Goal: Information Seeking & Learning: Learn about a topic

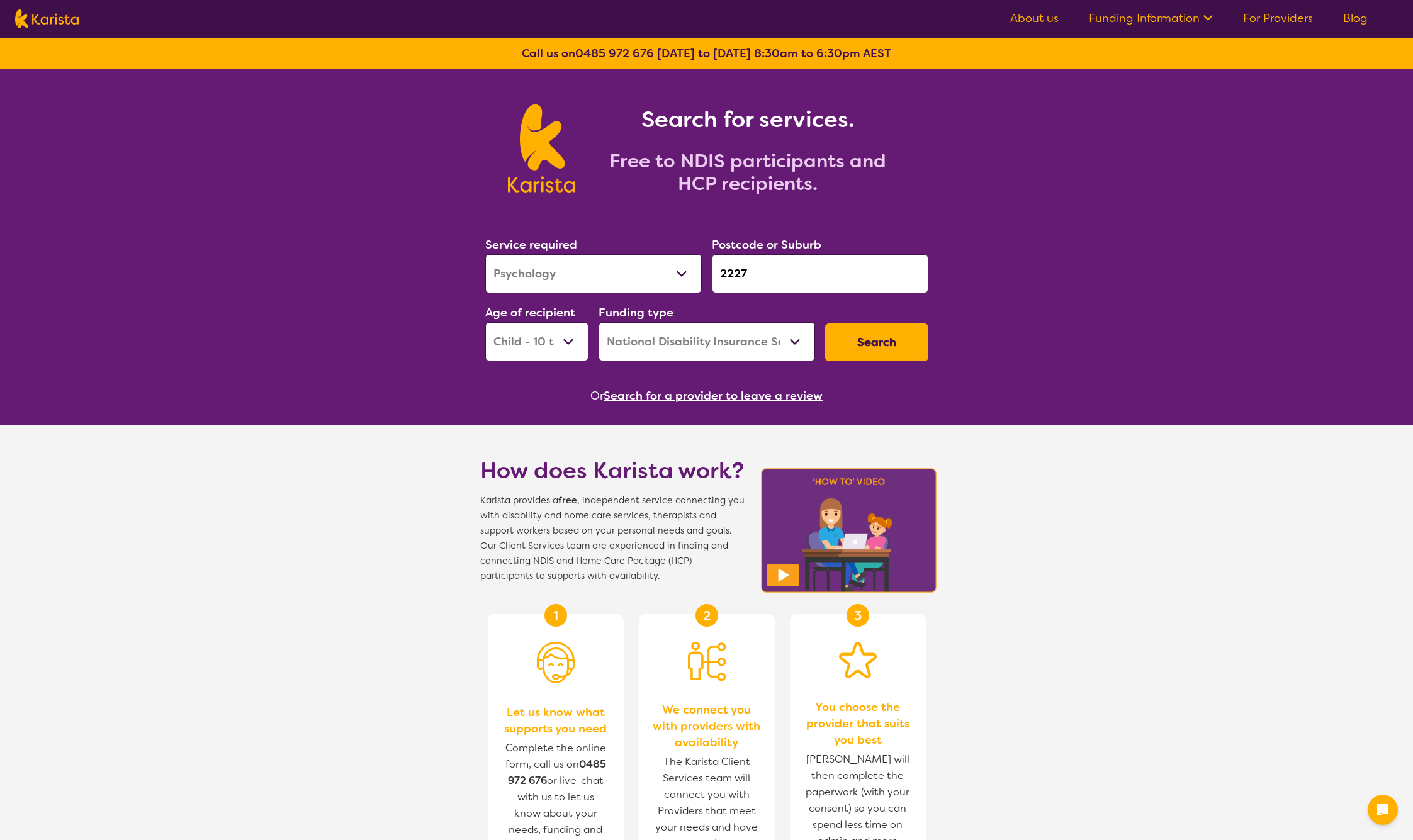
select select "Psychology"
select select "CH"
select select "NDIS"
select select "Psychology"
select select "CH"
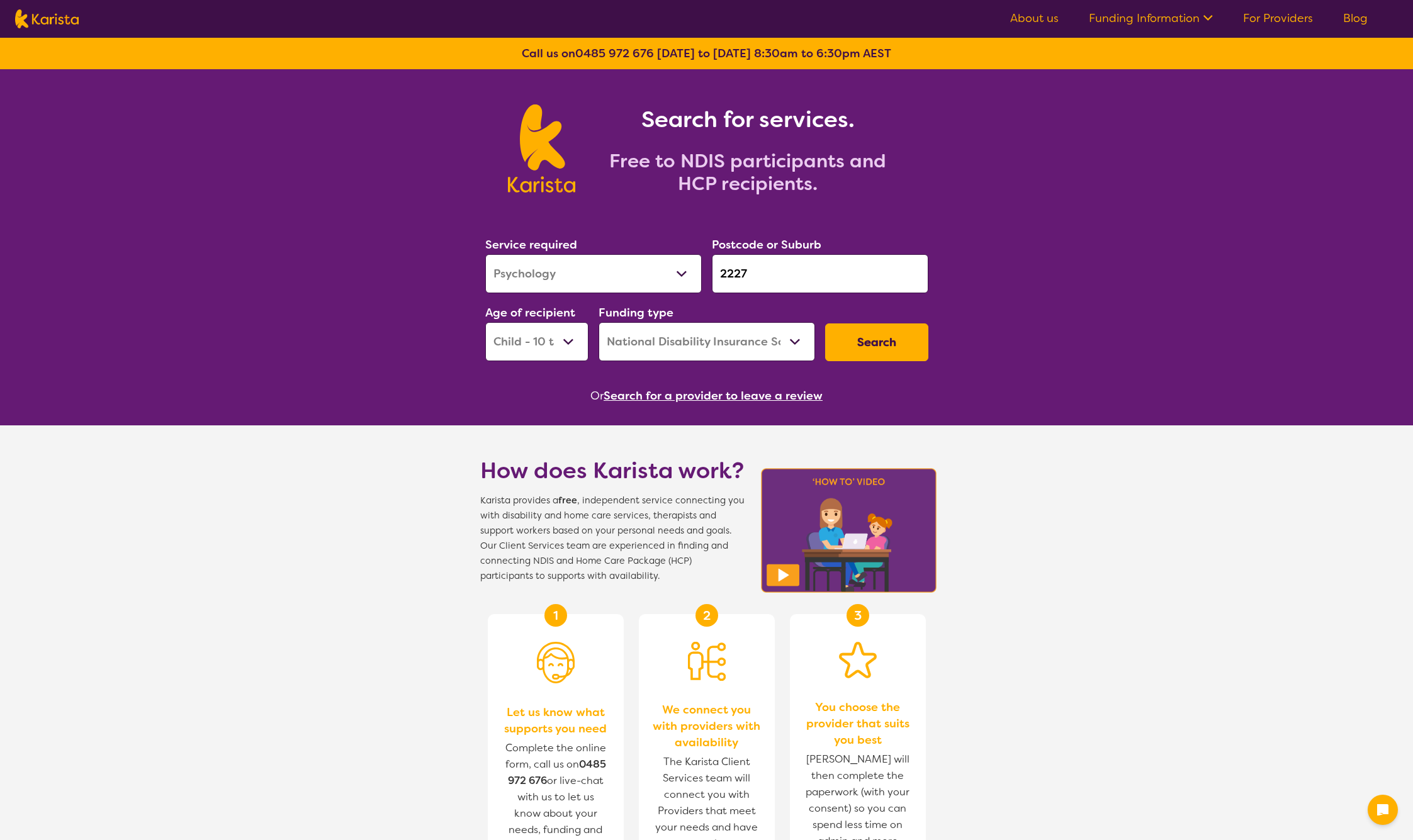
select select "NDIS"
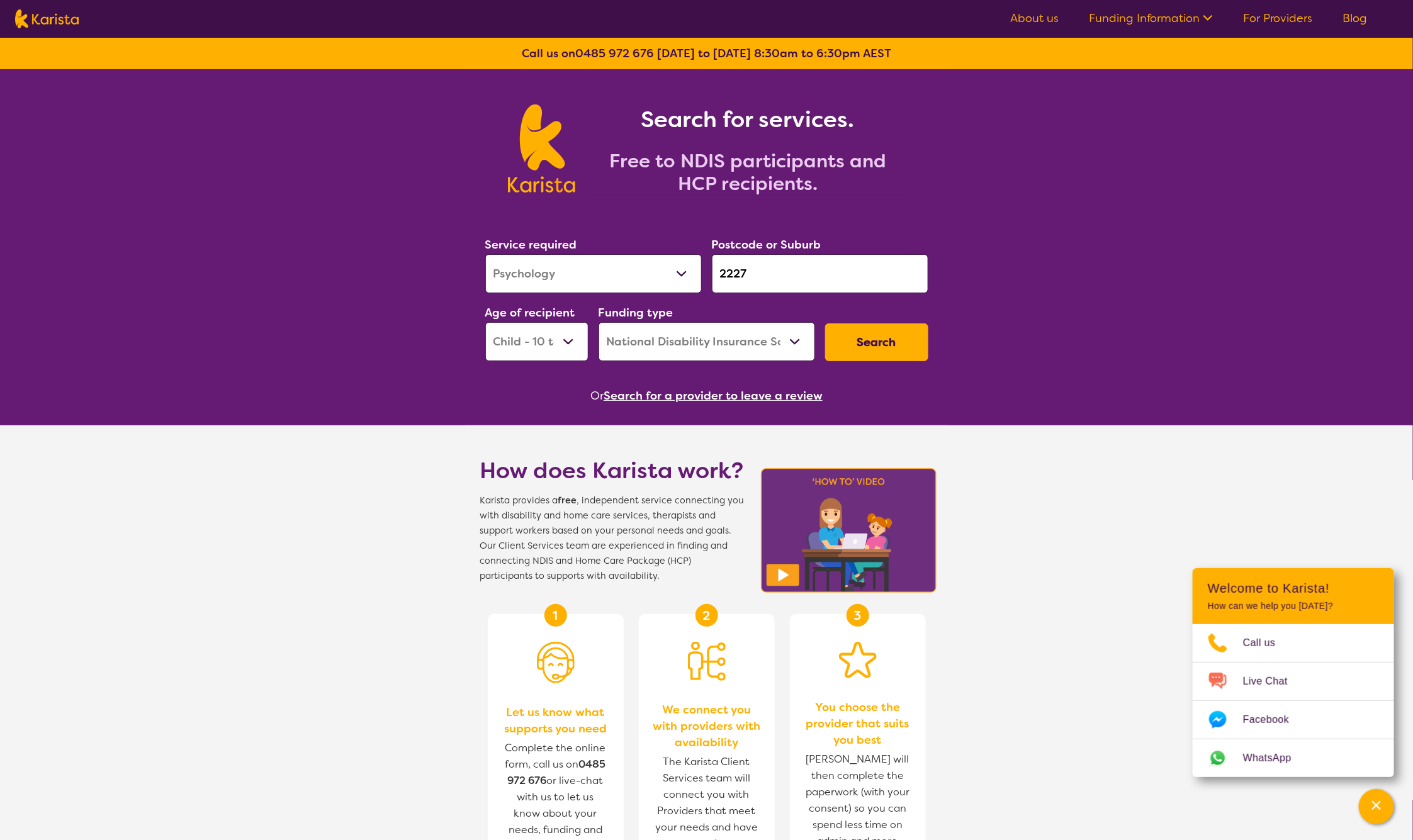
click at [858, 348] on button "Search" at bounding box center [876, 342] width 103 height 38
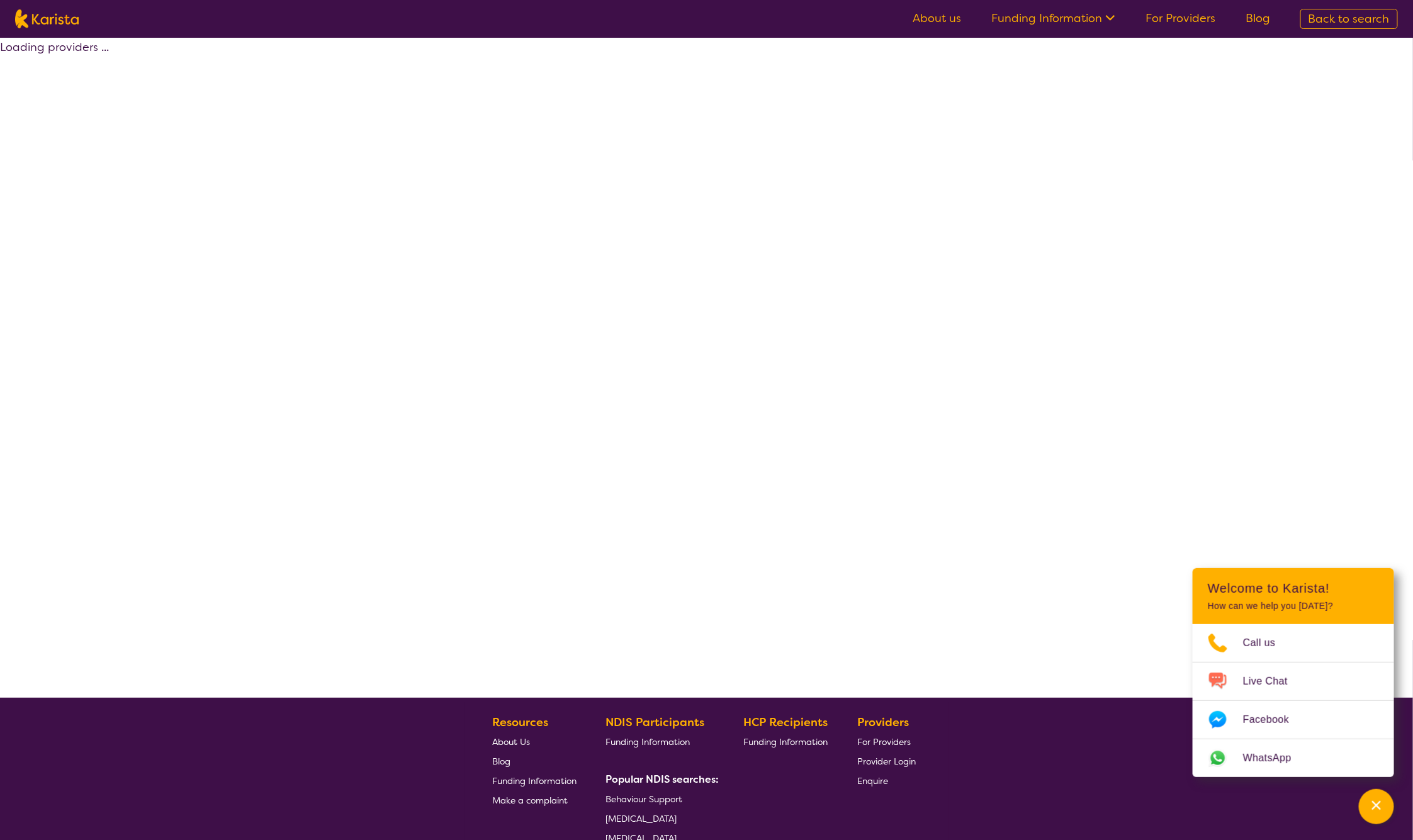
select select "by_score"
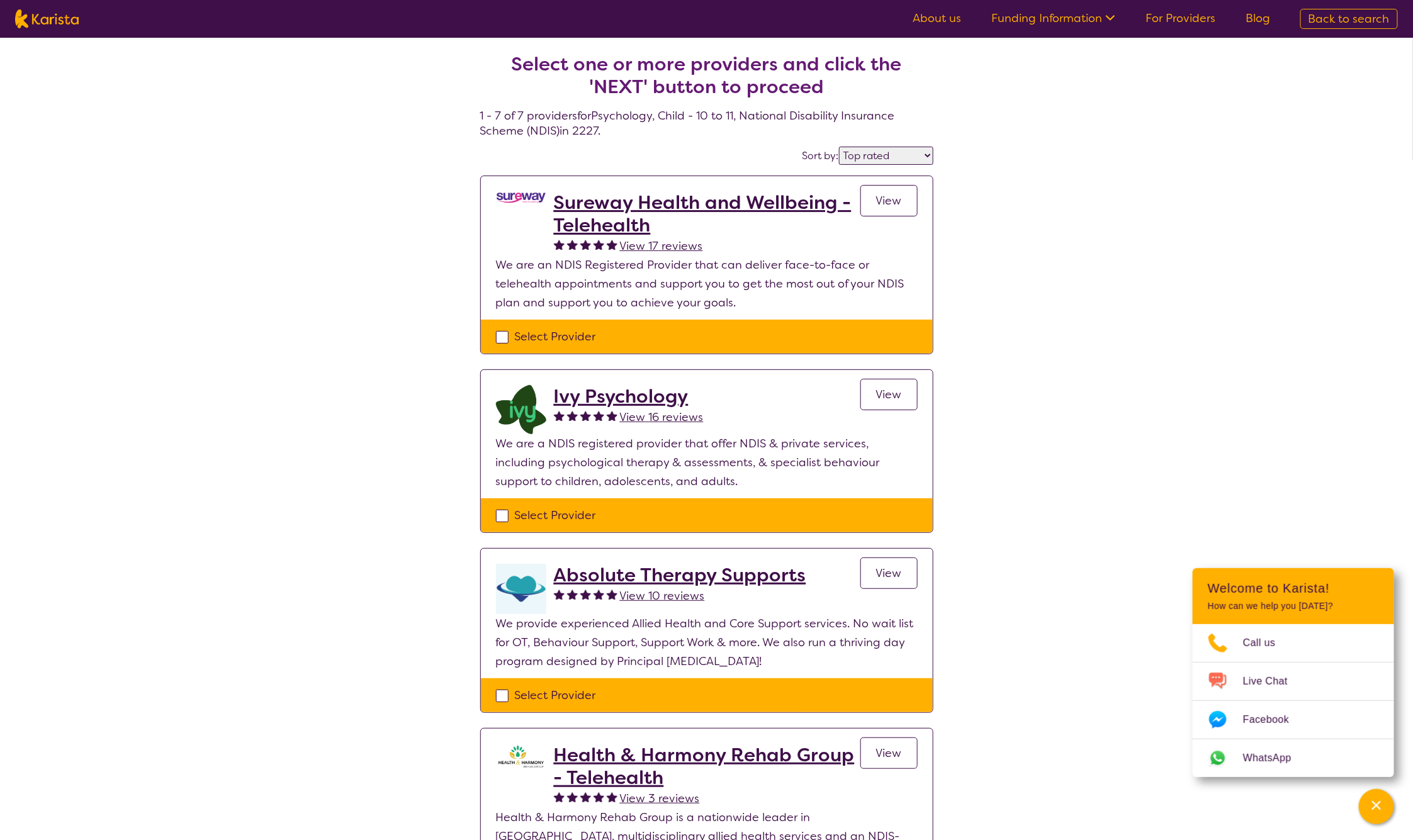
select select "Psychology"
select select "CH"
select select "NDIS"
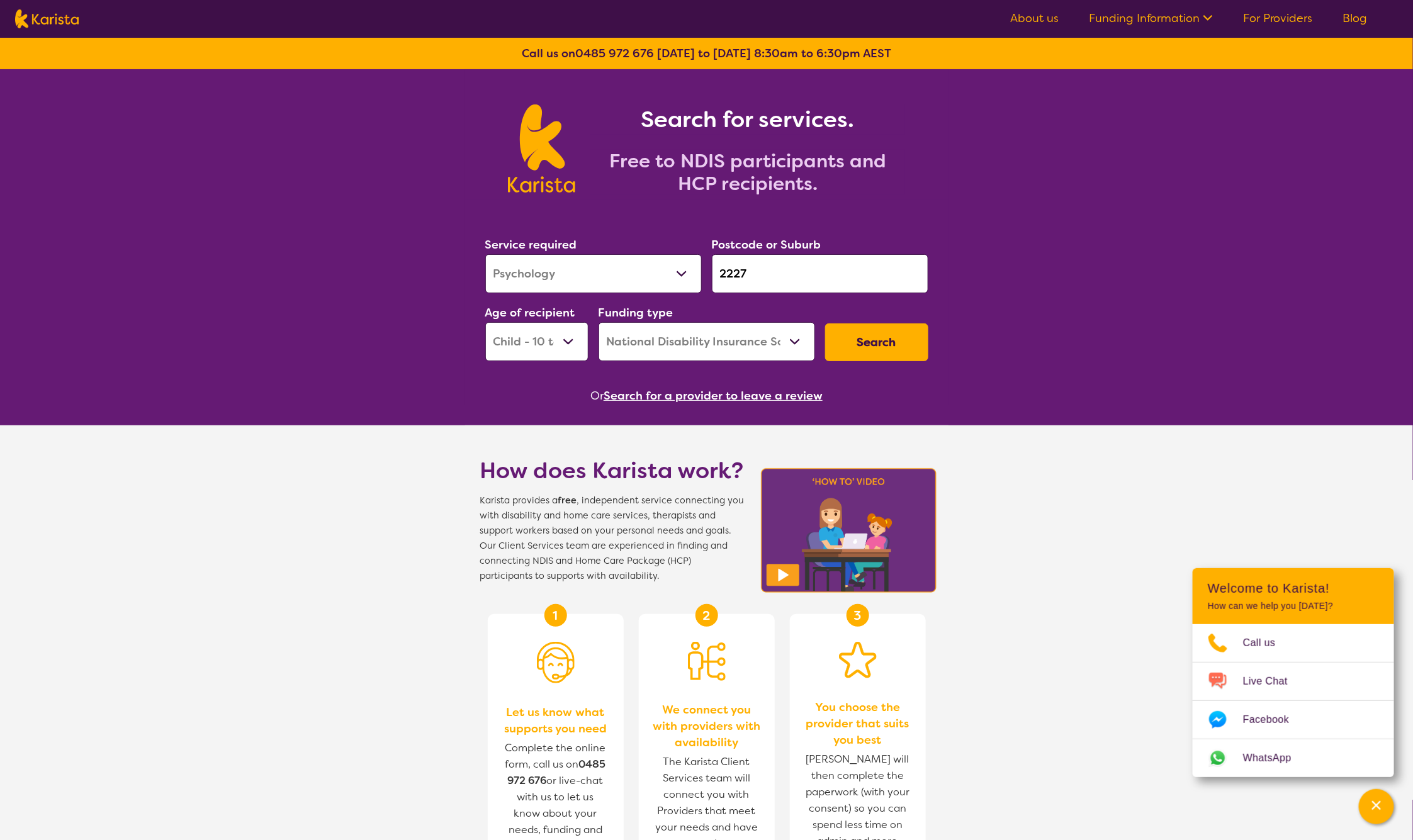
click at [607, 287] on select "Allied Health Assistant Assessment (ADHD or Autism) Behaviour support Counselli…" at bounding box center [594, 274] width 217 height 39
select select "Assessment ([MEDICAL_DATA] or [MEDICAL_DATA])"
click at [485, 254] on select "Allied Health Assistant Assessment (ADHD or Autism) Behaviour support Counselli…" at bounding box center [594, 274] width 217 height 39
click at [739, 344] on select "Home Care Package (HCP) National Disability Insurance Scheme (NDIS) I don't know" at bounding box center [707, 342] width 217 height 39
click at [599, 322] on select "Home Care Package (HCP) National Disability Insurance Scheme (NDIS) I don't know" at bounding box center [707, 342] width 217 height 39
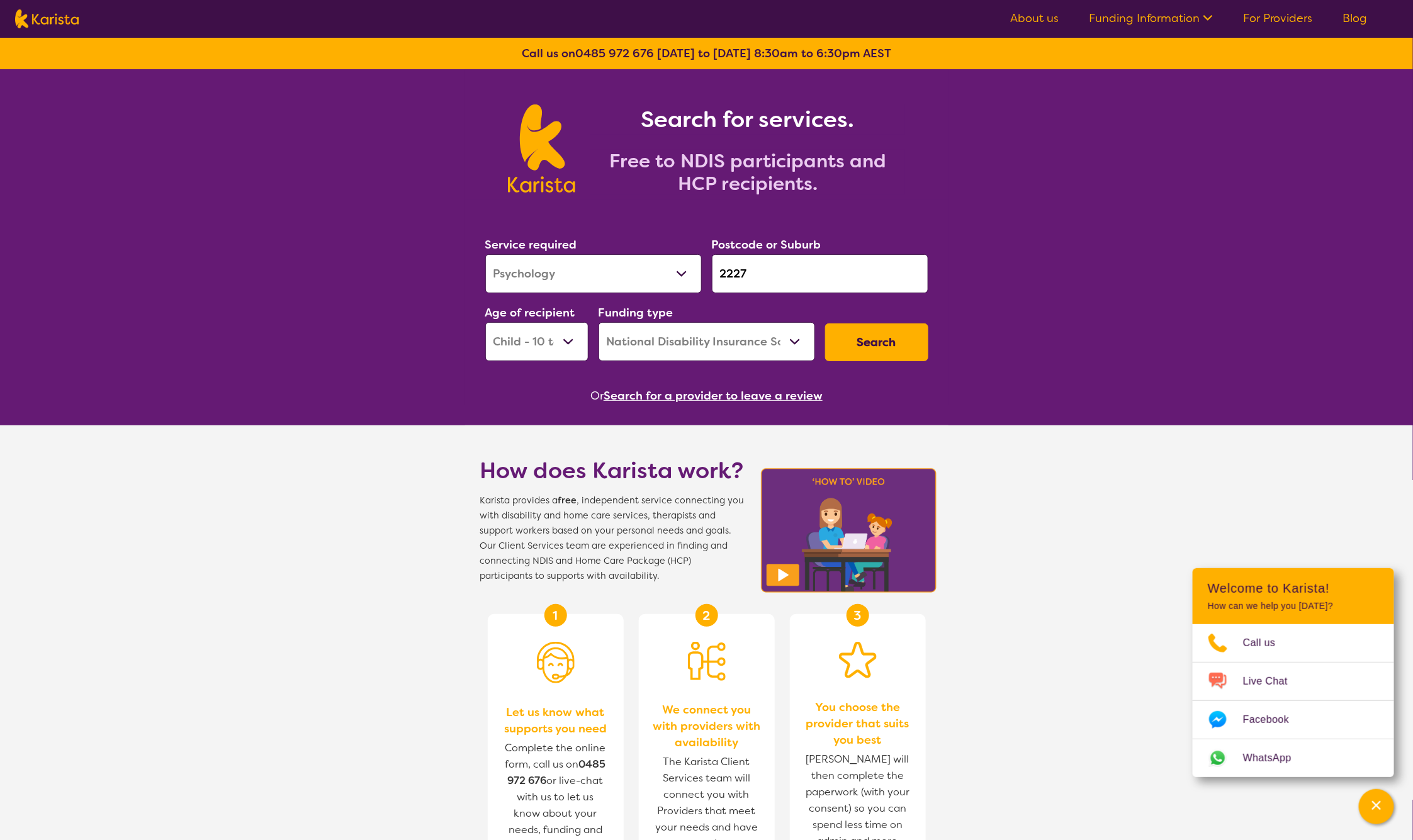
click at [745, 339] on select "Home Care Package (HCP) National Disability Insurance Scheme (NDIS) I don't know" at bounding box center [707, 342] width 217 height 39
select select "i-don-t-know"
click at [599, 322] on select "Home Care Package (HCP) National Disability Insurance Scheme (NDIS) I don't know" at bounding box center [707, 342] width 217 height 39
click at [855, 344] on button "Search" at bounding box center [876, 342] width 103 height 38
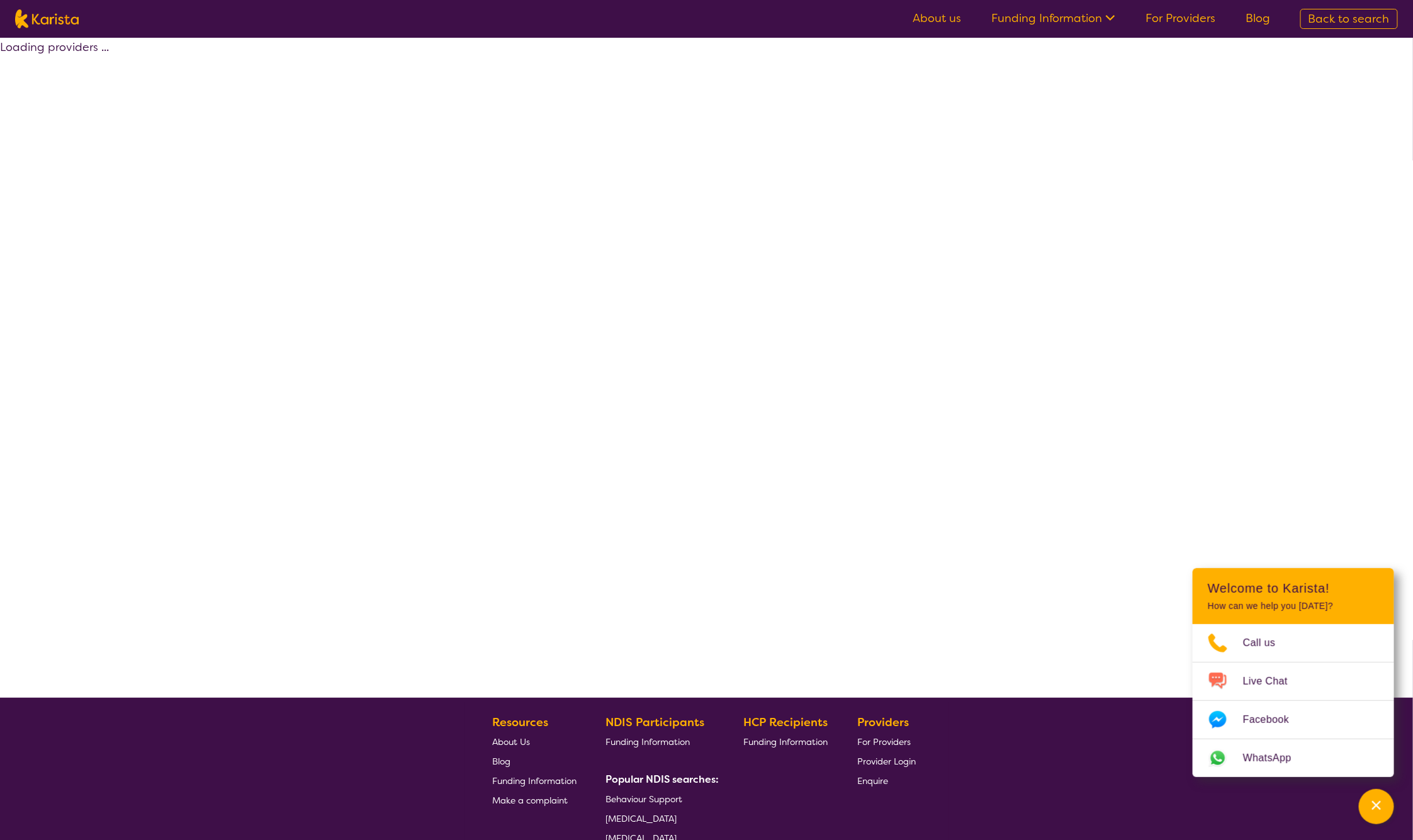
select select "Assessment ([MEDICAL_DATA] or [MEDICAL_DATA])"
select select "CH"
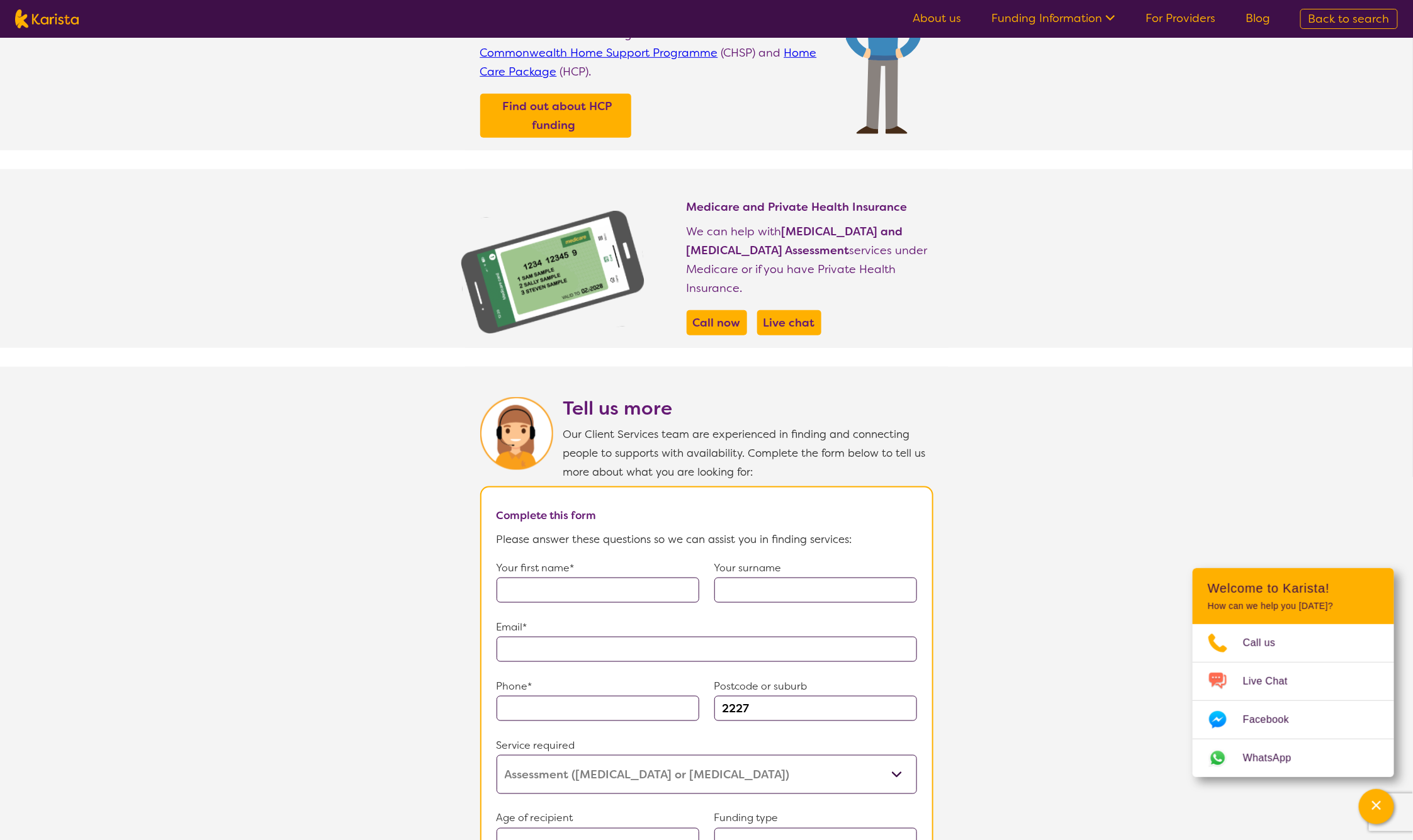
scroll to position [631, 0]
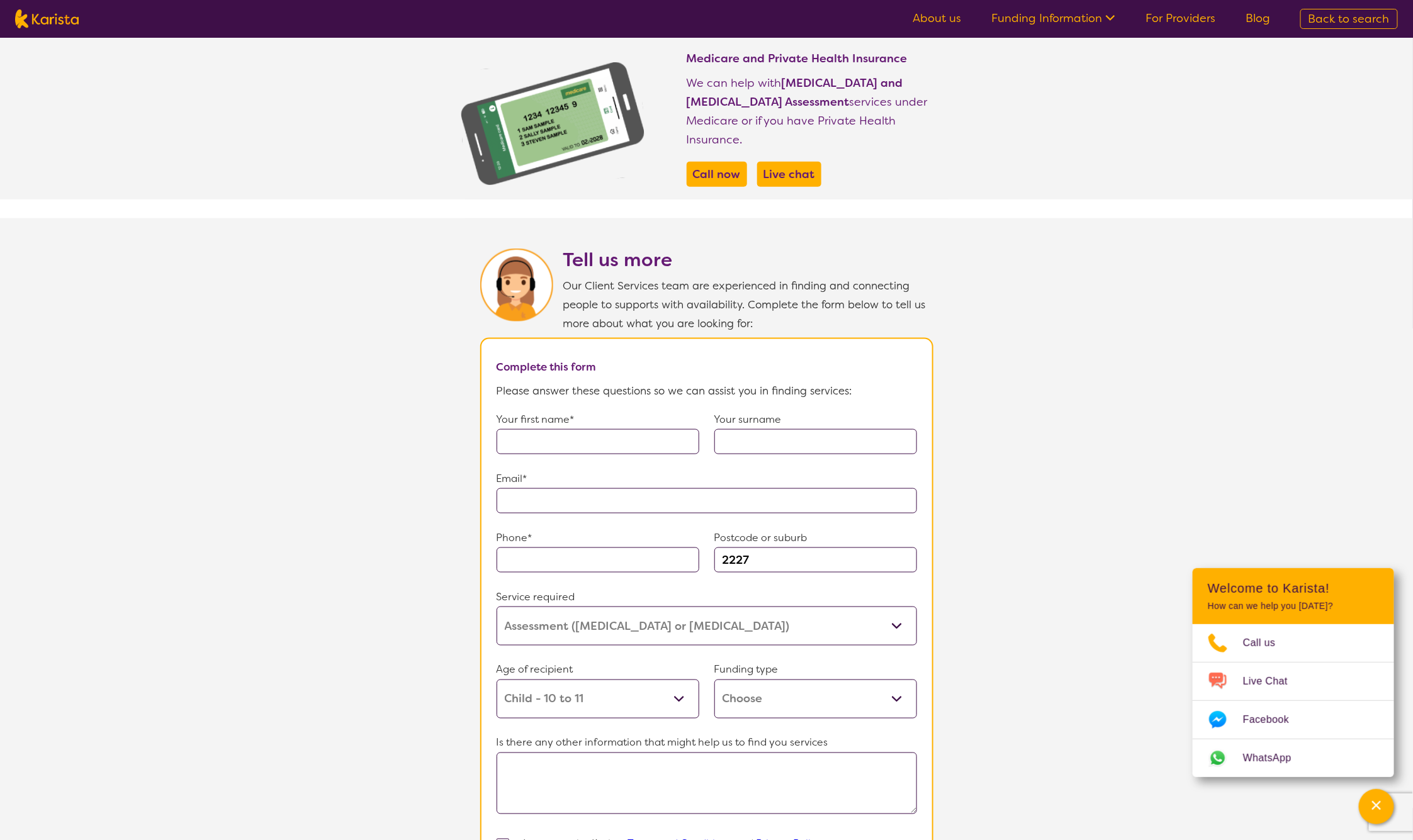
click at [610, 432] on input "text" at bounding box center [598, 442] width 202 height 25
type input "Kristi"
type input "Trujillo"
type input "**********"
type input "0404077455"
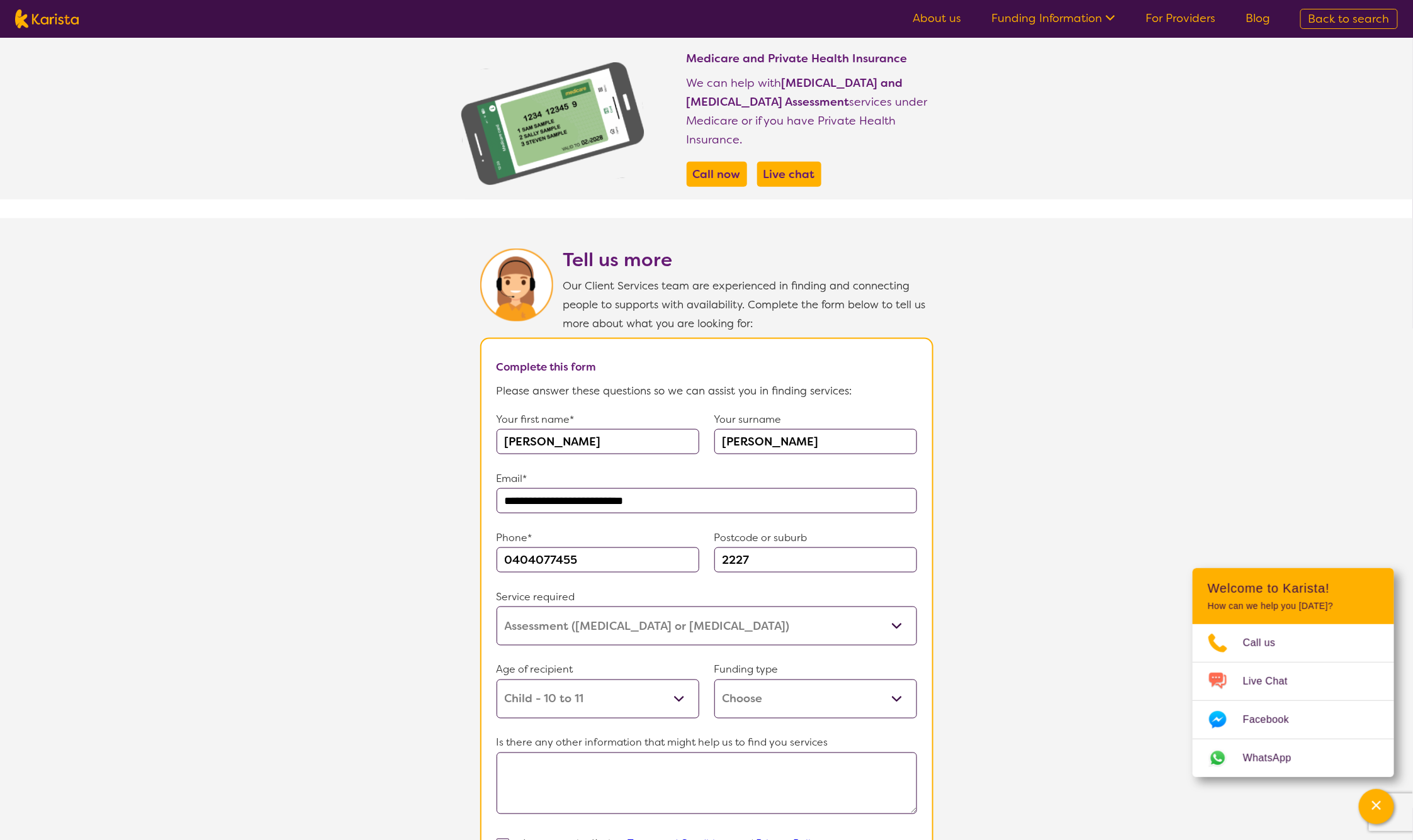
click at [678, 611] on select "Allied Health Assistant Assessment (ADHD or Autism) Behaviour support Counselli…" at bounding box center [706, 626] width 420 height 39
click at [496, 606] on select "Allied Health Assistant Assessment (ADHD or Autism) Behaviour support Counselli…" at bounding box center [706, 626] width 420 height 39
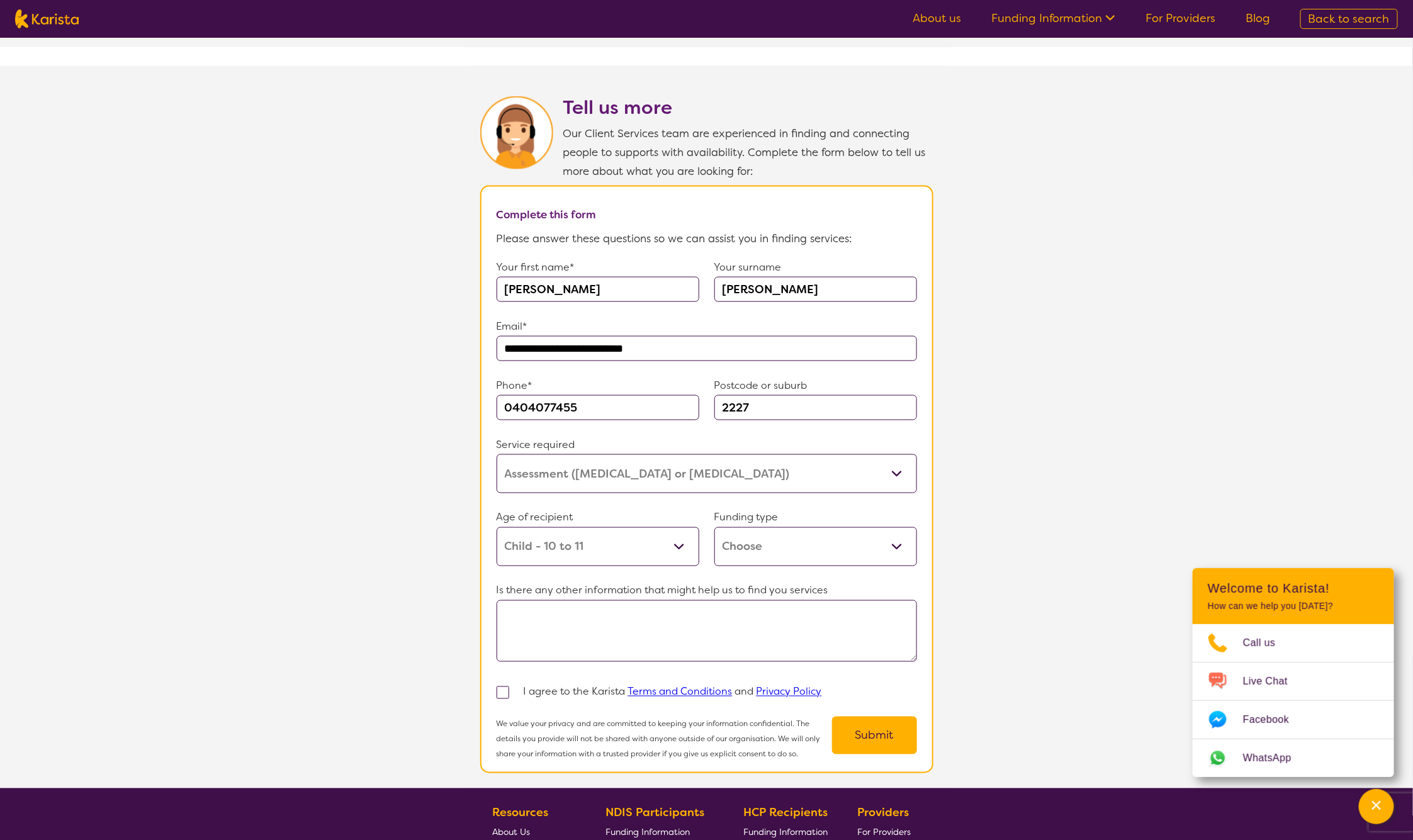
click at [812, 536] on select "Home Care Package (HCP) Home Care Package - Level 1 Home Care Package - Level 2…" at bounding box center [815, 547] width 202 height 39
click at [847, 532] on select "Home Care Package (HCP) Home Care Package - Level 1 Home Care Package - Level 2…" at bounding box center [815, 547] width 202 height 39
select select "Assessment ([MEDICAL_DATA] or [MEDICAL_DATA])"
select select "CH"
select select "i-don-t-know"
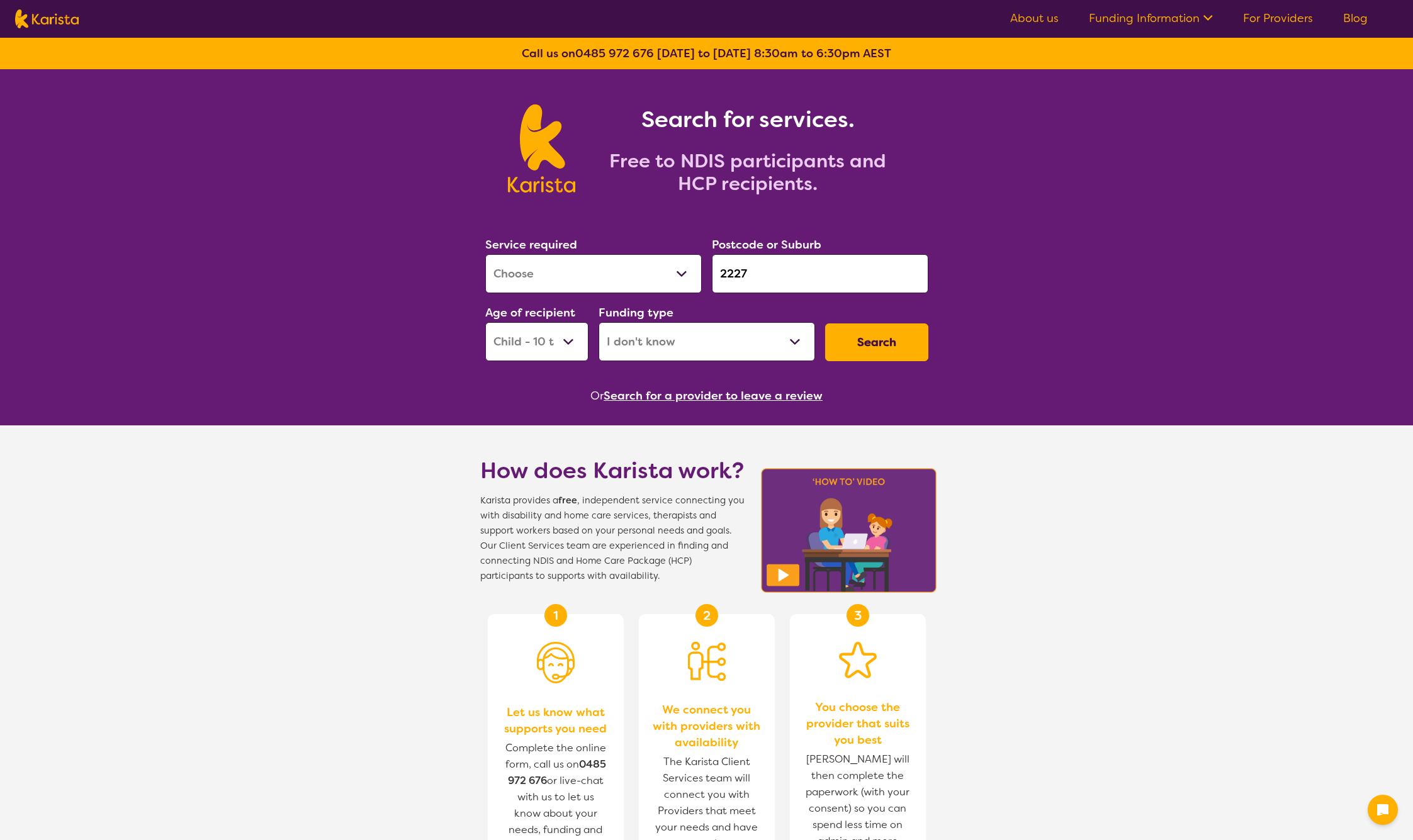
select select "Assessment ([MEDICAL_DATA] or [MEDICAL_DATA])"
select select "CH"
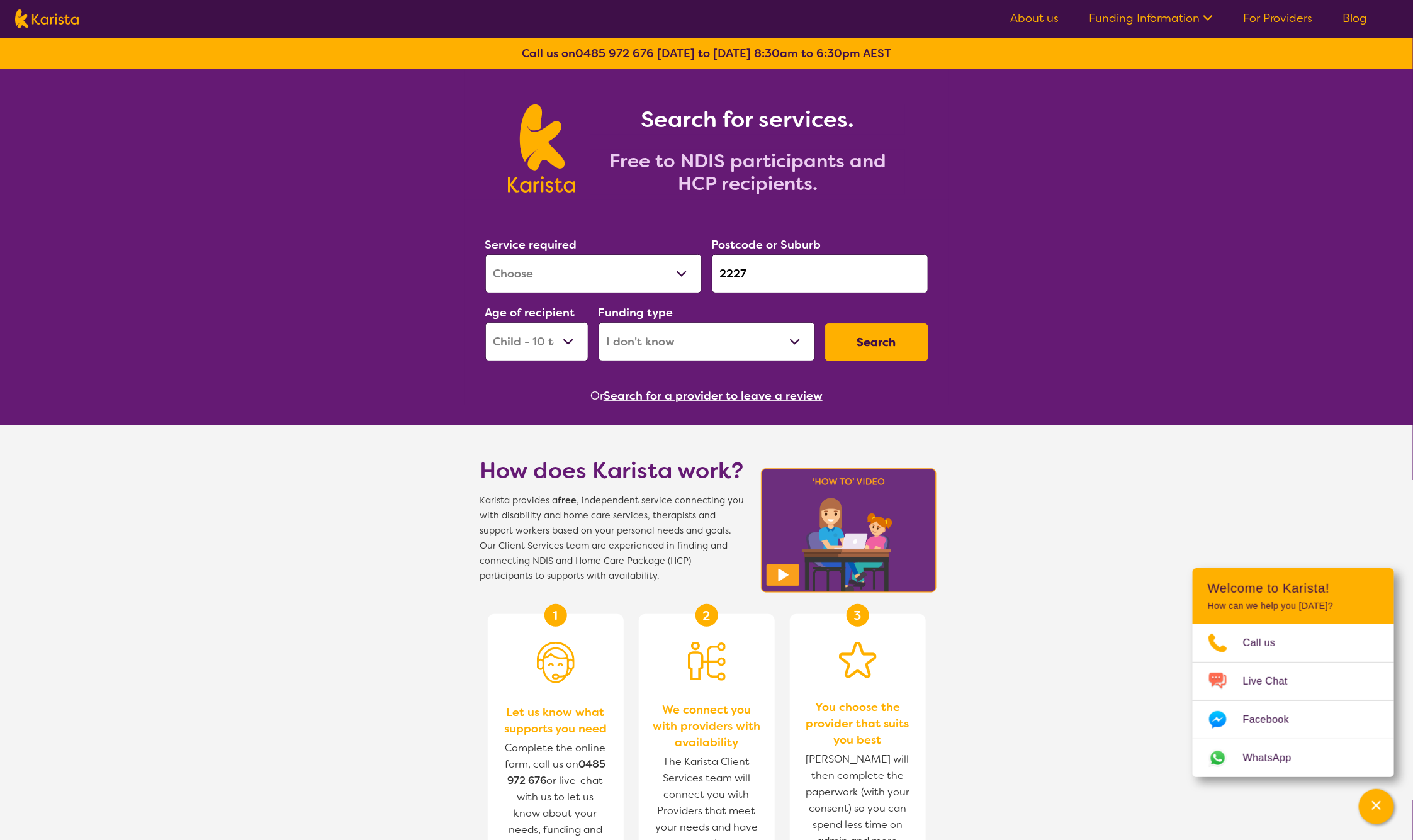
click at [796, 340] on select "Home Care Package (HCP) National Disability Insurance Scheme (NDIS) I don't know" at bounding box center [707, 342] width 217 height 39
select select "NDIS"
click at [599, 322] on select "Home Care Package (HCP) National Disability Insurance Scheme (NDIS) I don't know" at bounding box center [707, 342] width 217 height 39
click at [872, 341] on button "Search" at bounding box center [876, 342] width 103 height 38
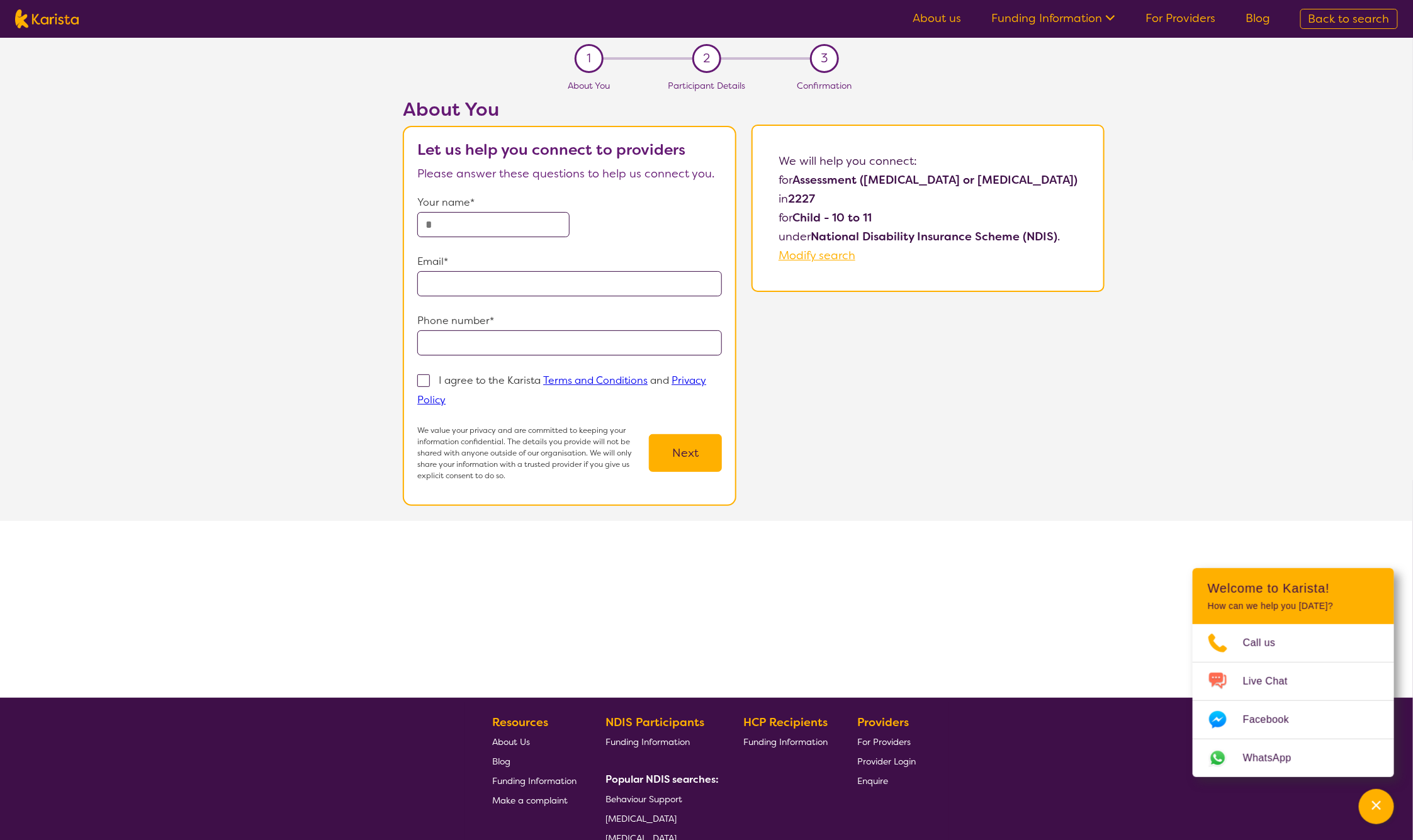
select select "Assessment ([MEDICAL_DATA] or [MEDICAL_DATA])"
select select "CH"
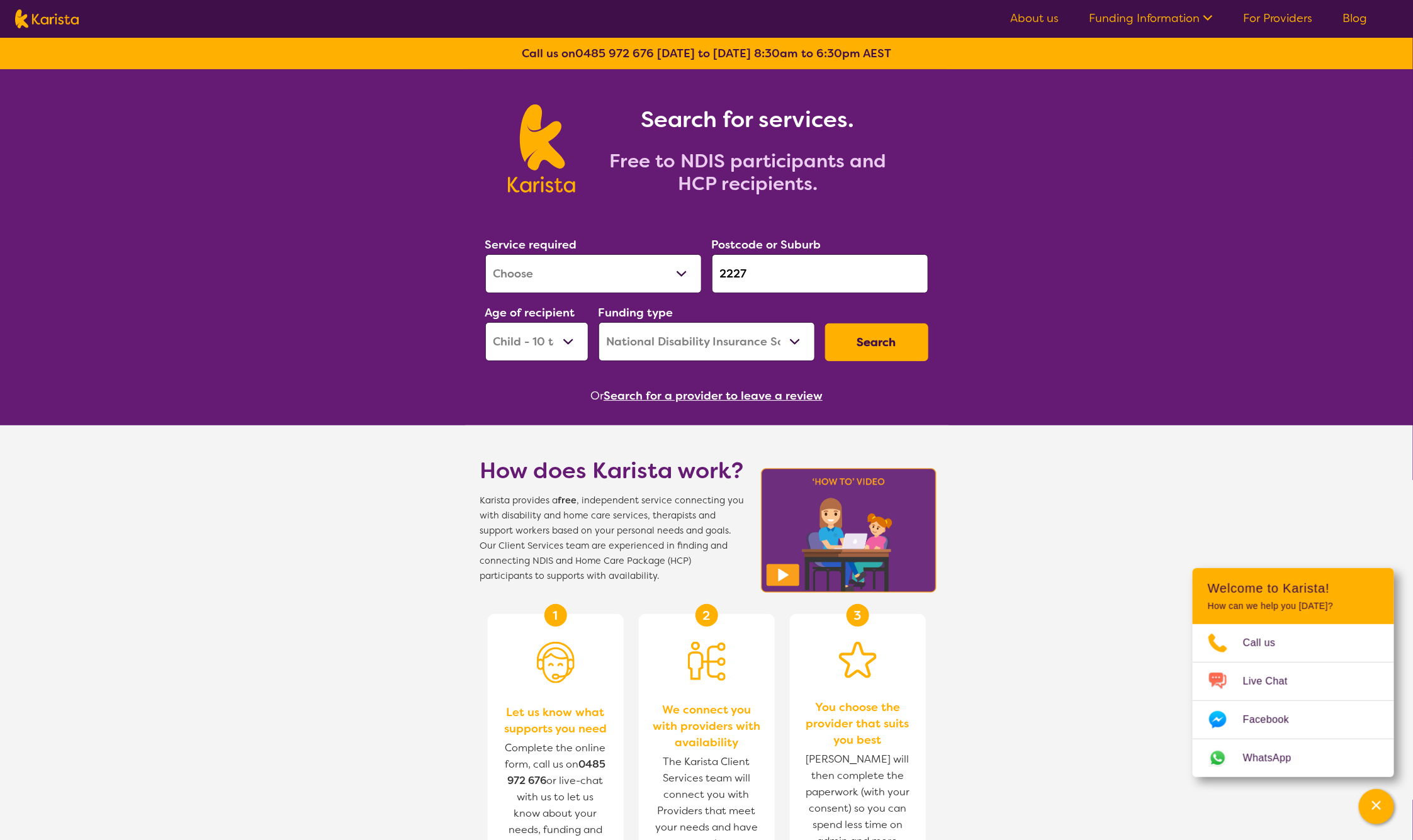
click at [788, 341] on select "Home Care Package (HCP) National Disability Insurance Scheme (NDIS) I don't know" at bounding box center [707, 342] width 217 height 39
select select "i-don-t-know"
click at [599, 322] on select "Home Care Package (HCP) National Disability Insurance Scheme (NDIS) I don't know" at bounding box center [707, 342] width 217 height 39
click at [904, 339] on button "Search" at bounding box center [876, 342] width 103 height 38
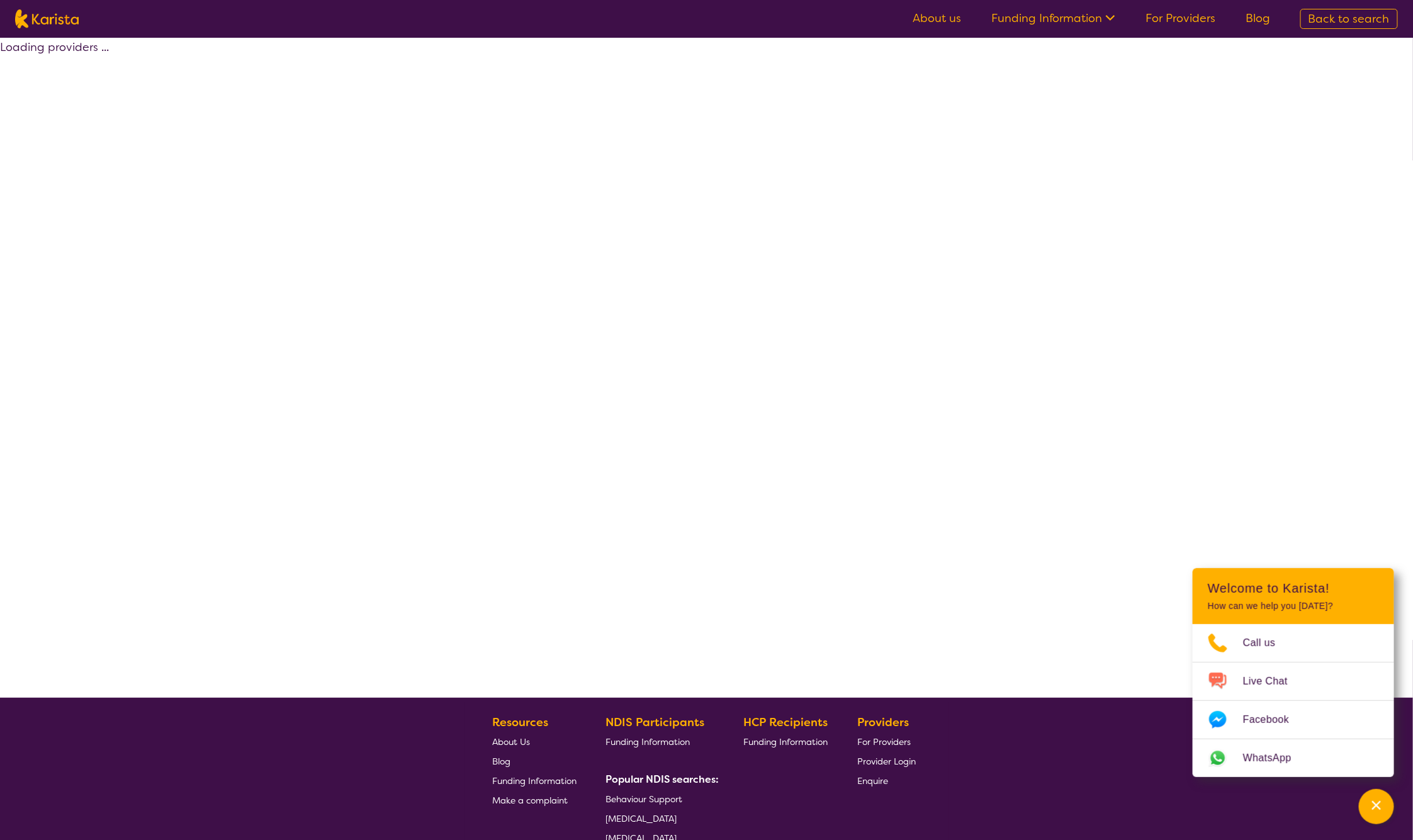
select select "Assessment ([MEDICAL_DATA] or [MEDICAL_DATA])"
select select "CH"
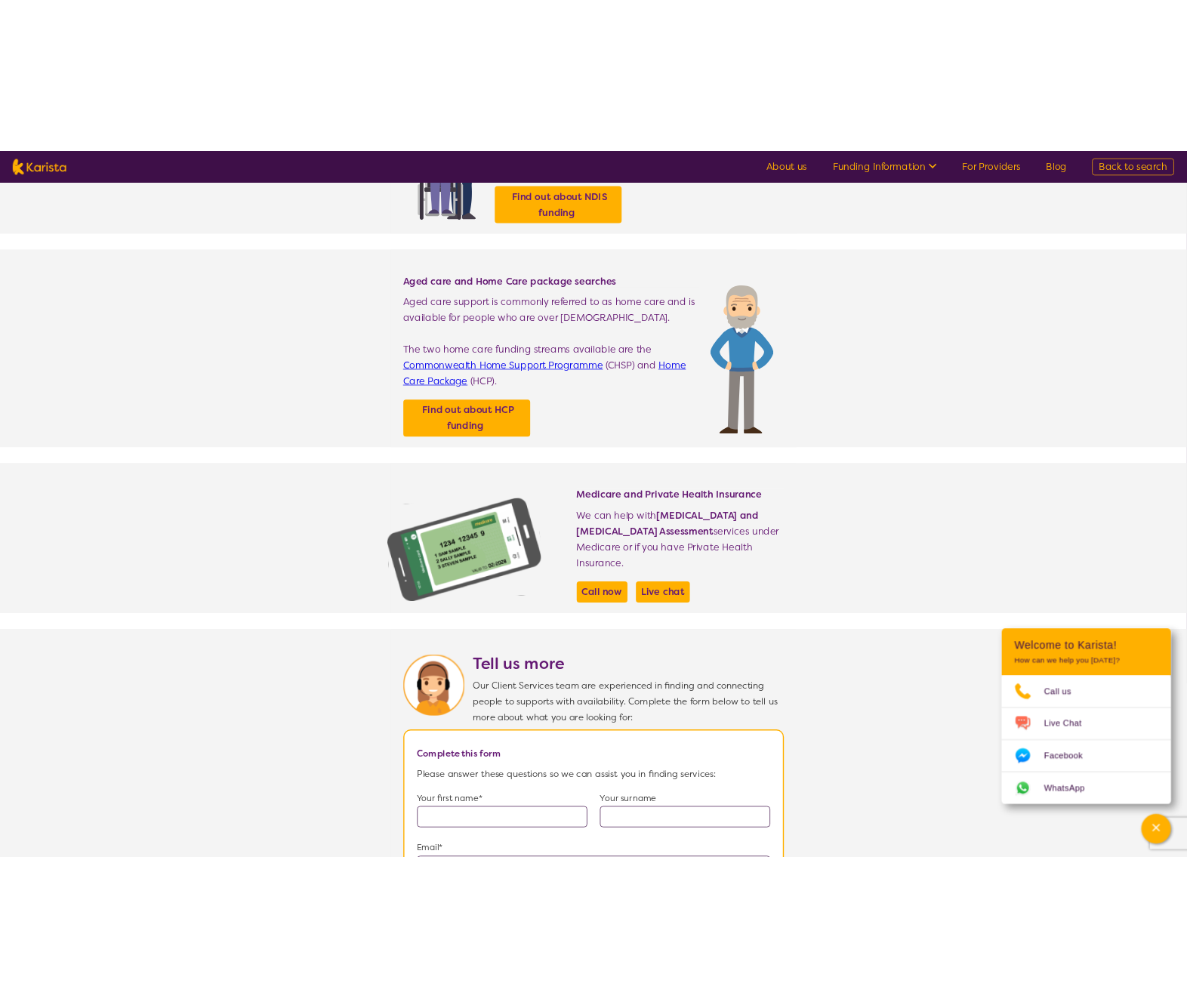
scroll to position [349, 0]
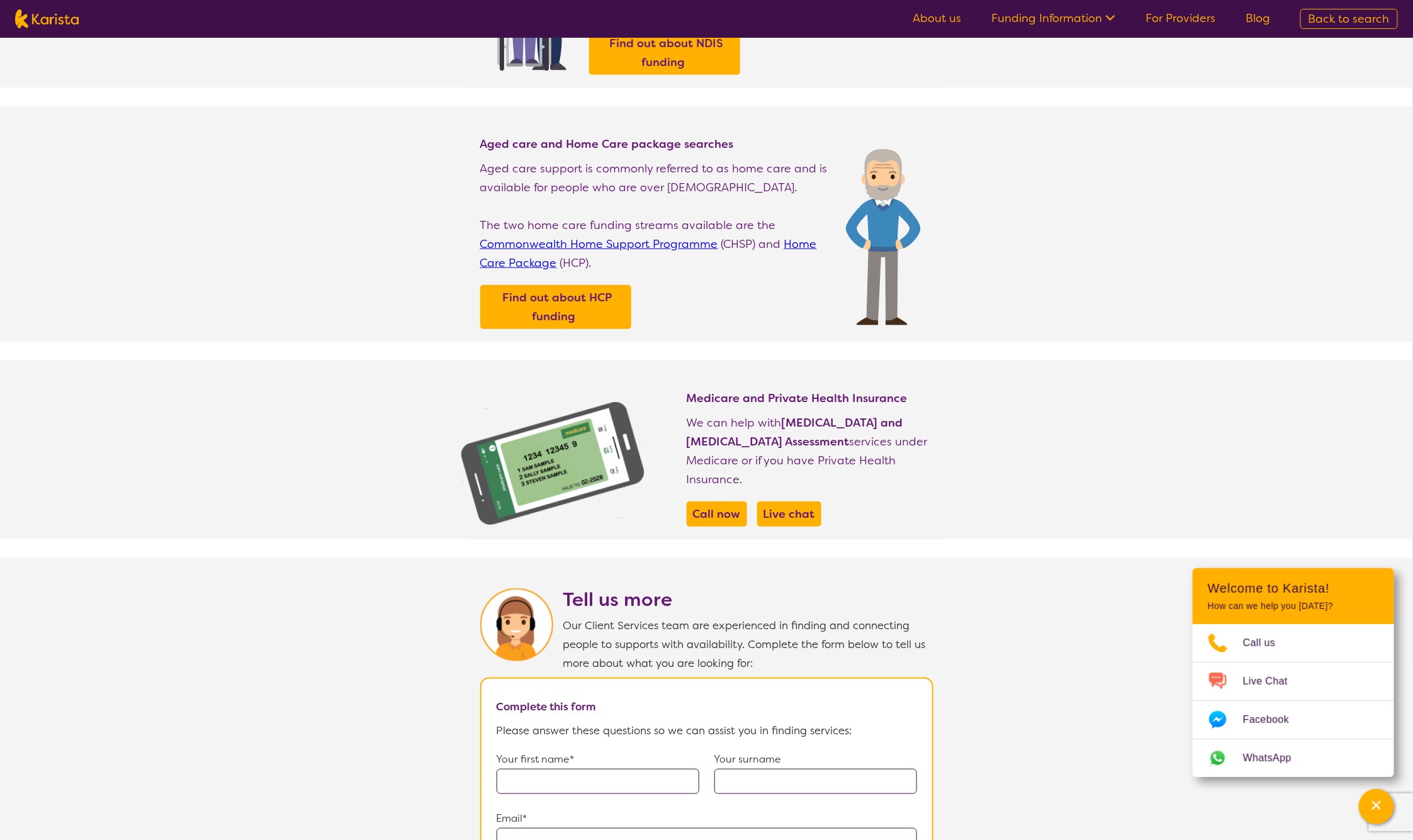
click at [947, 386] on section "Medicare and Private Health Insurance We can help with Autism and ADHD Assessme…" at bounding box center [706, 450] width 483 height 179
click at [607, 390] on div at bounding box center [553, 463] width 146 height 146
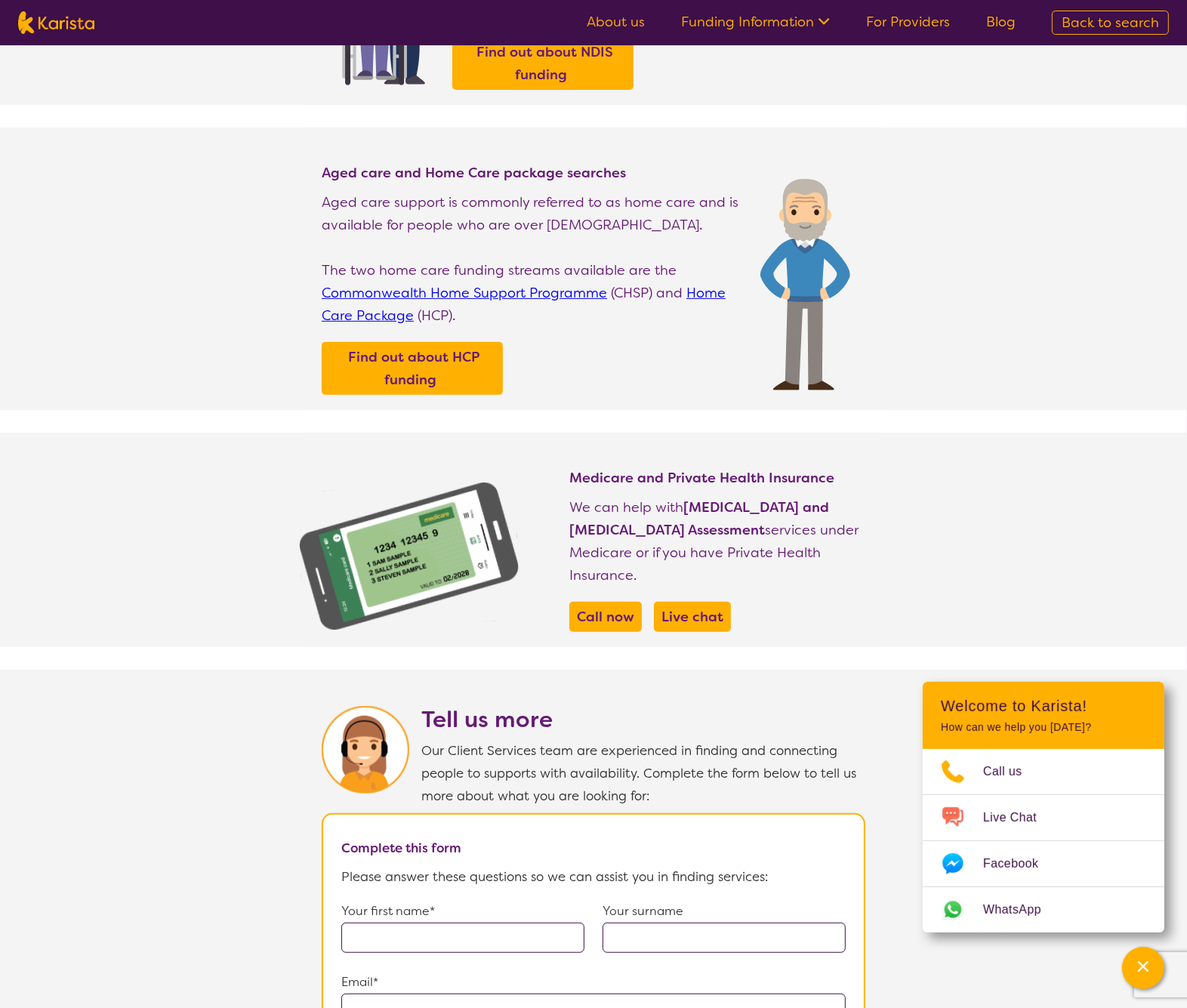
click at [997, 534] on section "Medicare and Private Health Insurance We can help with Autism and ADHD Assessme…" at bounding box center [593, 540] width 1187 height 215
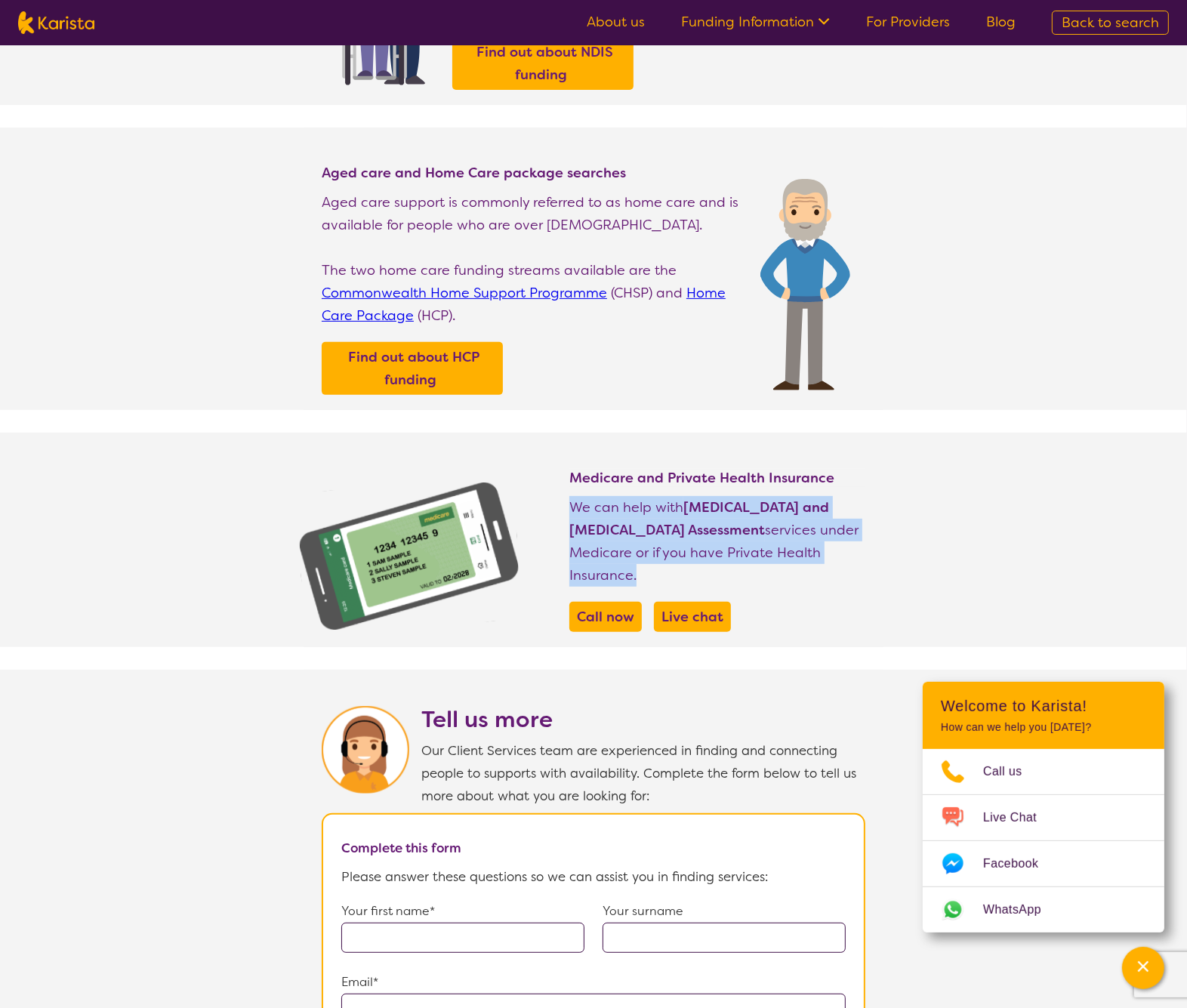
click at [997, 534] on section "Medicare and Private Health Insurance We can help with Autism and ADHD Assessme…" at bounding box center [593, 540] width 1187 height 215
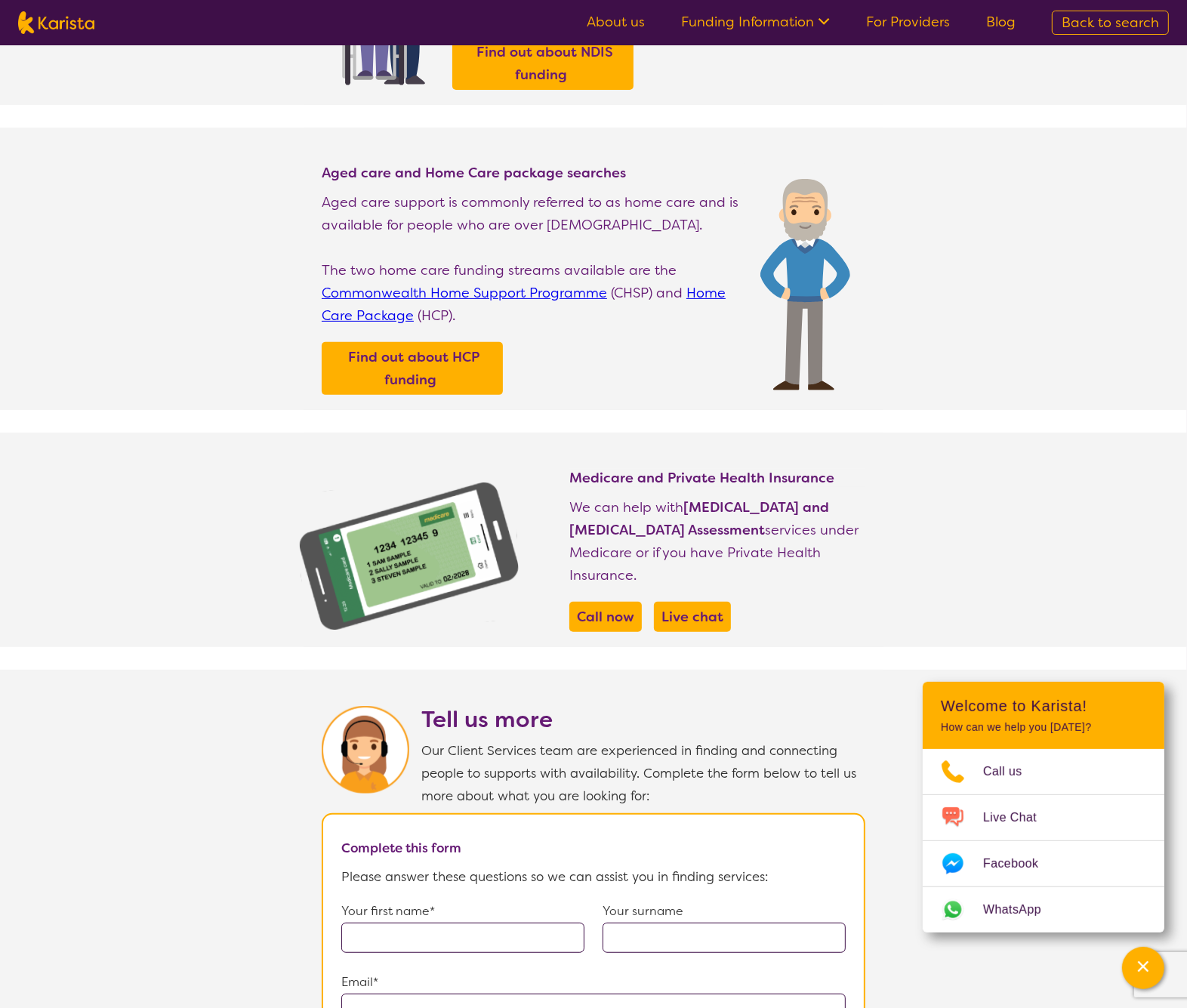
click at [1007, 469] on section "Medicare and Private Health Insurance We can help with Autism and ADHD Assessme…" at bounding box center [593, 540] width 1187 height 215
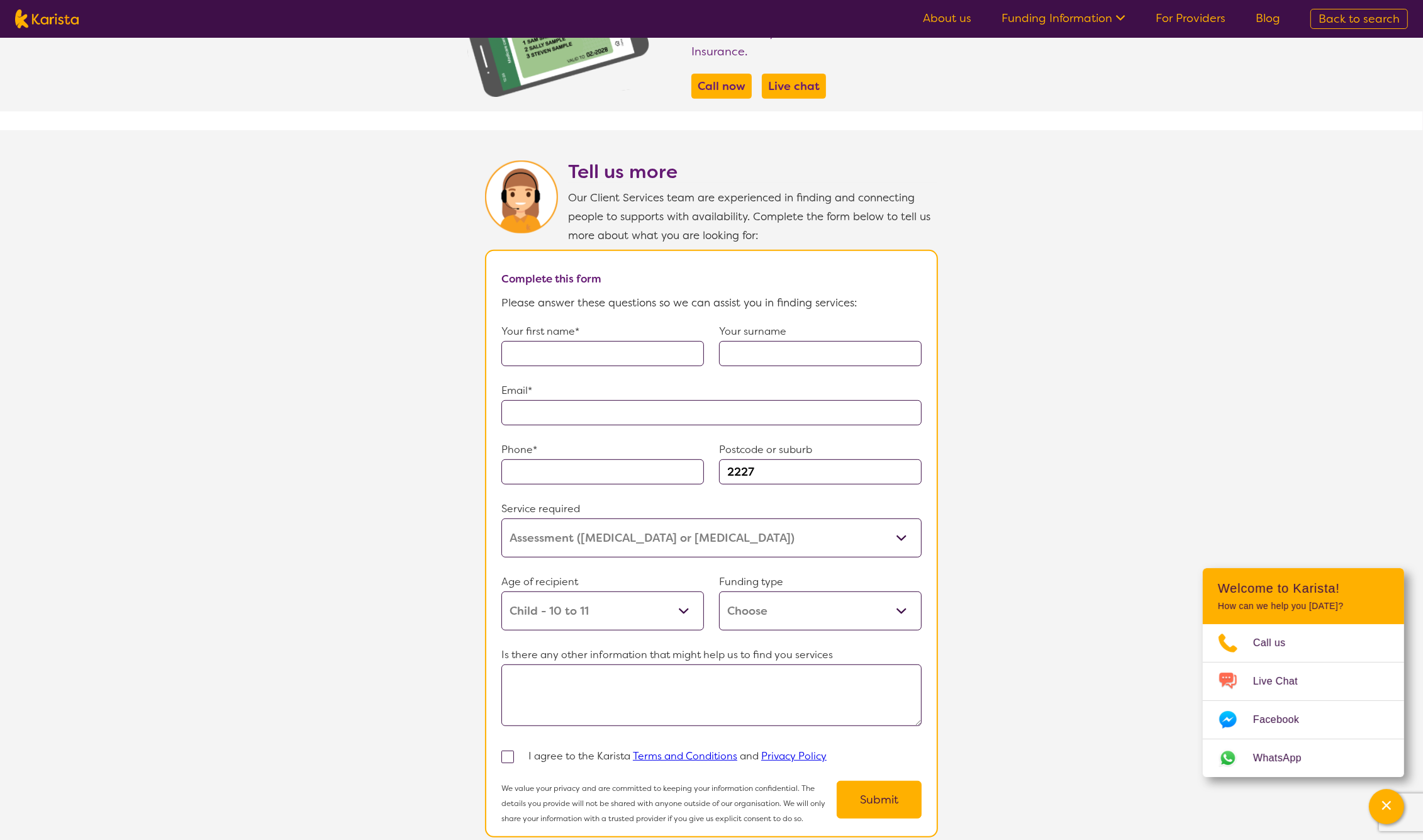
scroll to position [722, 0]
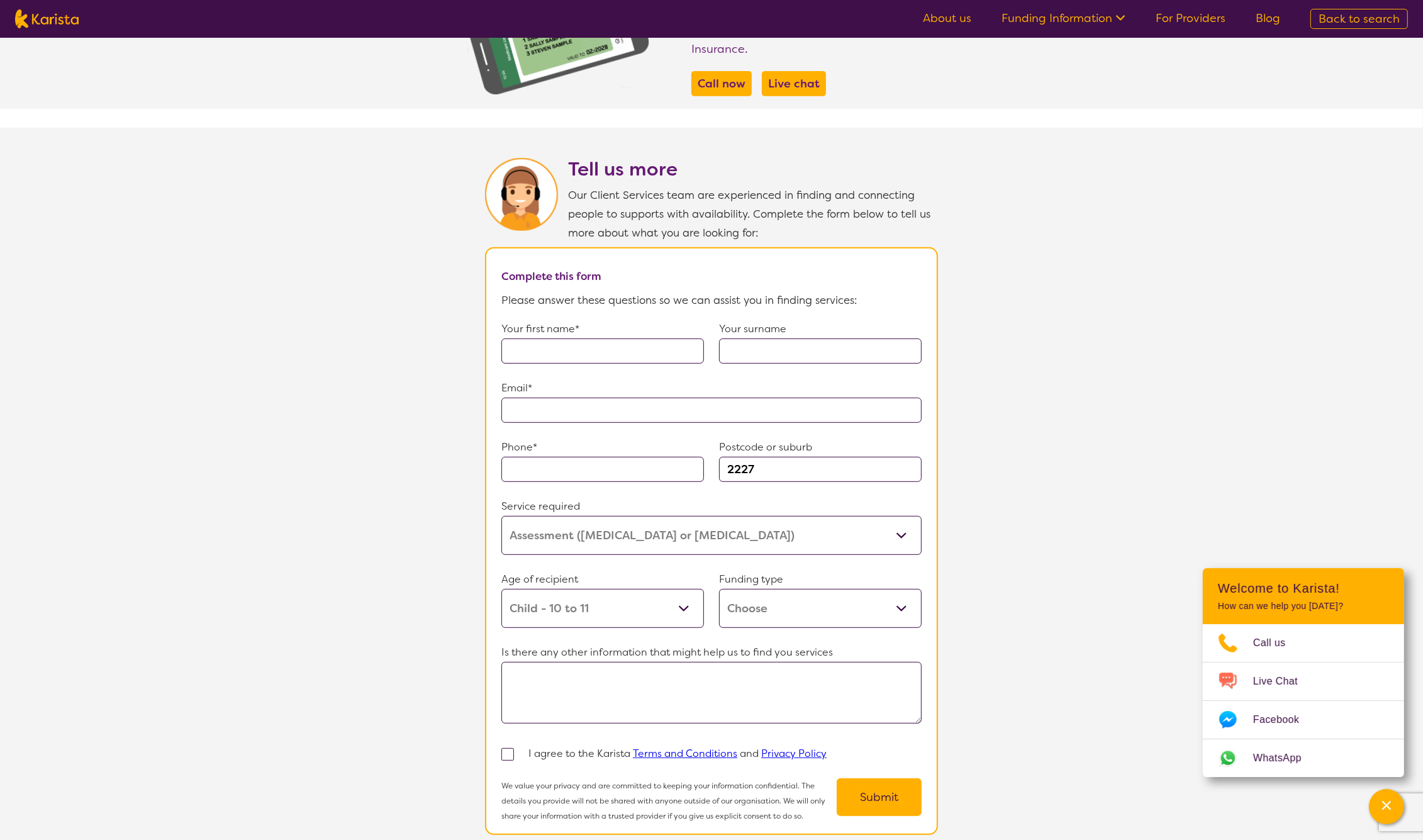
click at [844, 606] on select "Home Care Package (HCP) Home Care Package - Level 1 Home Care Package - Level 2…" at bounding box center [820, 608] width 202 height 39
select select "i-don-t-know"
click at [719, 589] on select "Home Care Package (HCP) Home Care Package - Level 1 Home Care Package - Level 2…" at bounding box center [820, 608] width 202 height 39
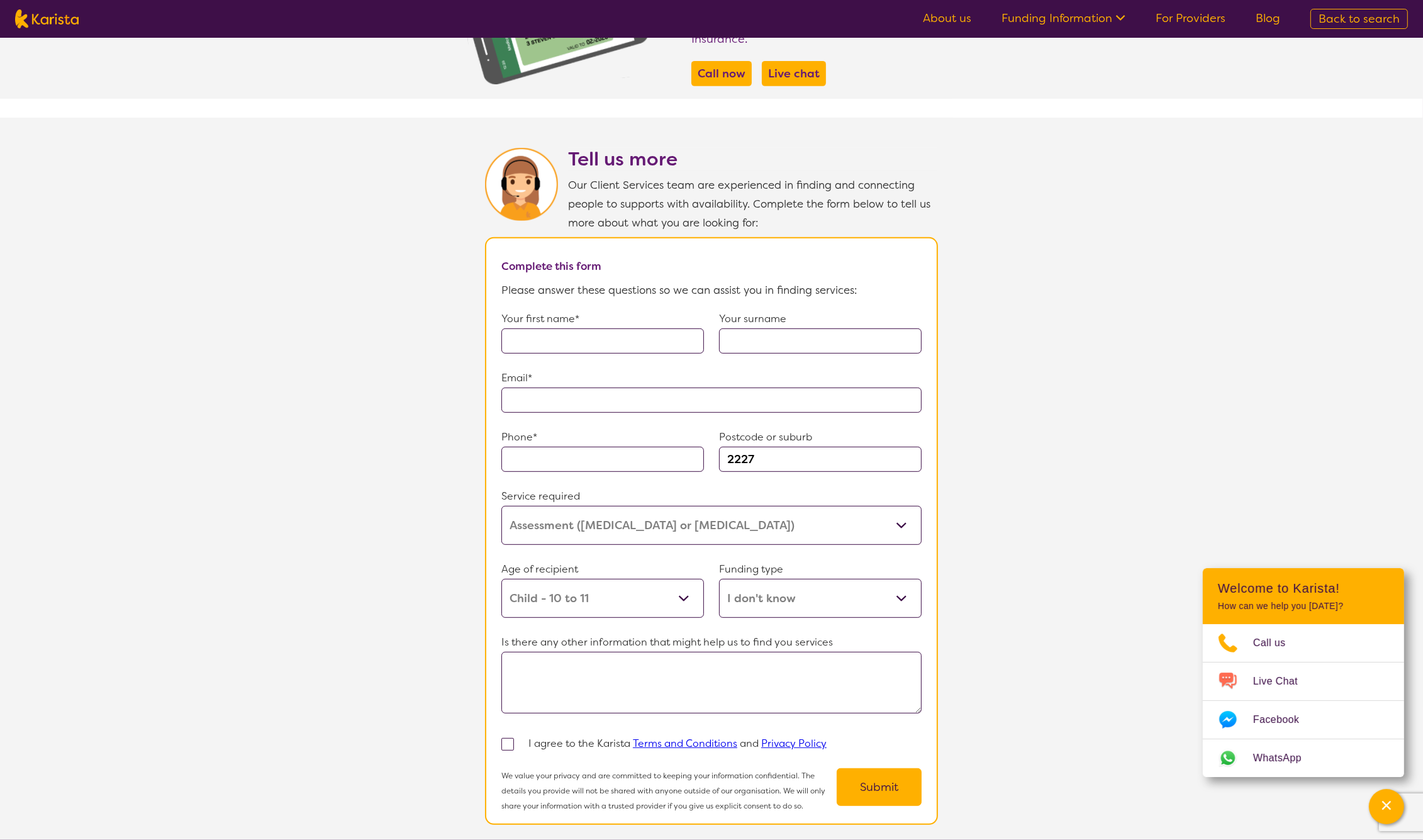
scroll to position [954, 0]
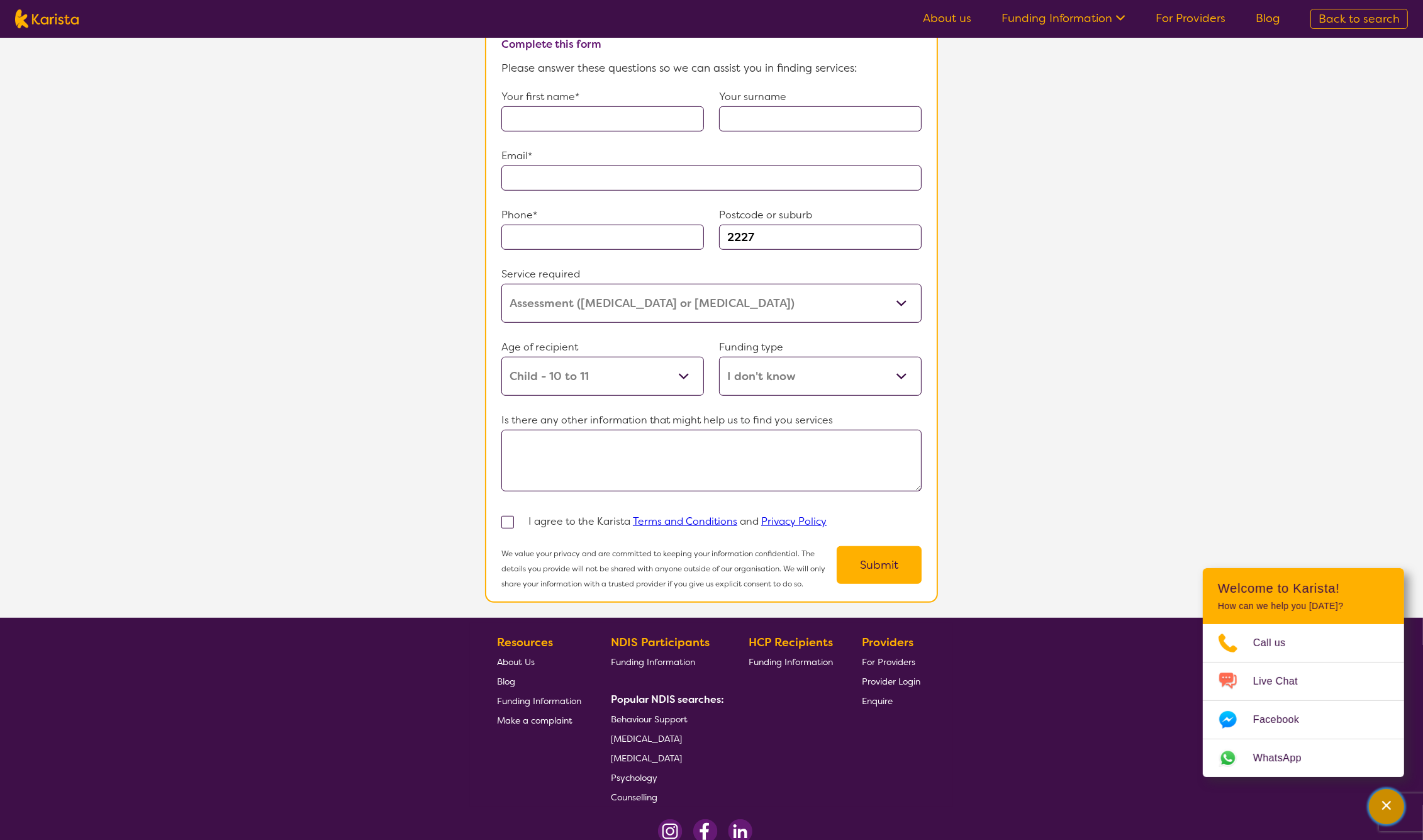
click at [1394, 806] on div "Channel Menu" at bounding box center [1387, 806] width 25 height 28
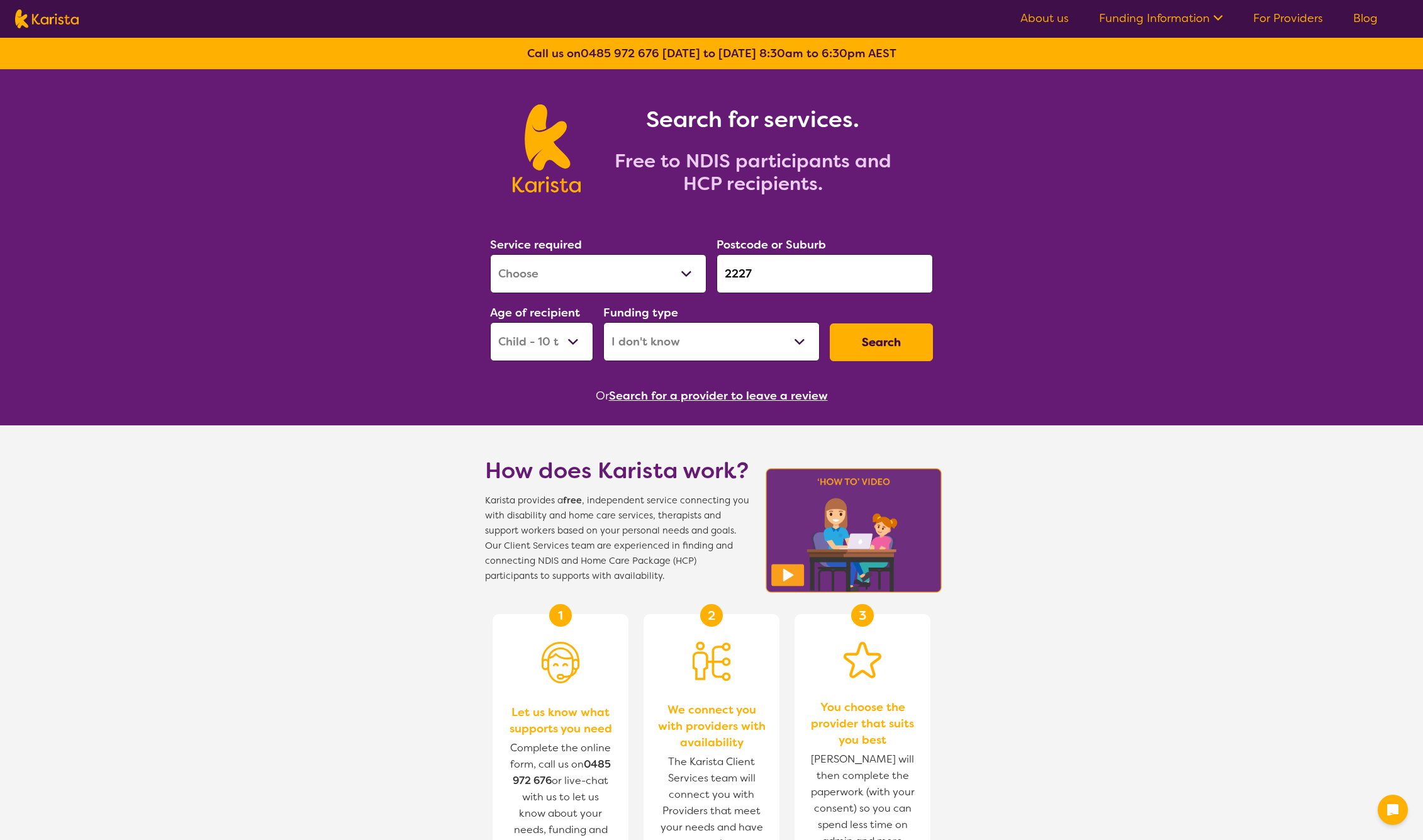
select select "Assessment ([MEDICAL_DATA] or [MEDICAL_DATA])"
select select "CH"
select select "i-don-t-know"
click at [1363, 18] on link "Blog" at bounding box center [1366, 18] width 25 height 15
